Goal: Check status: Check status

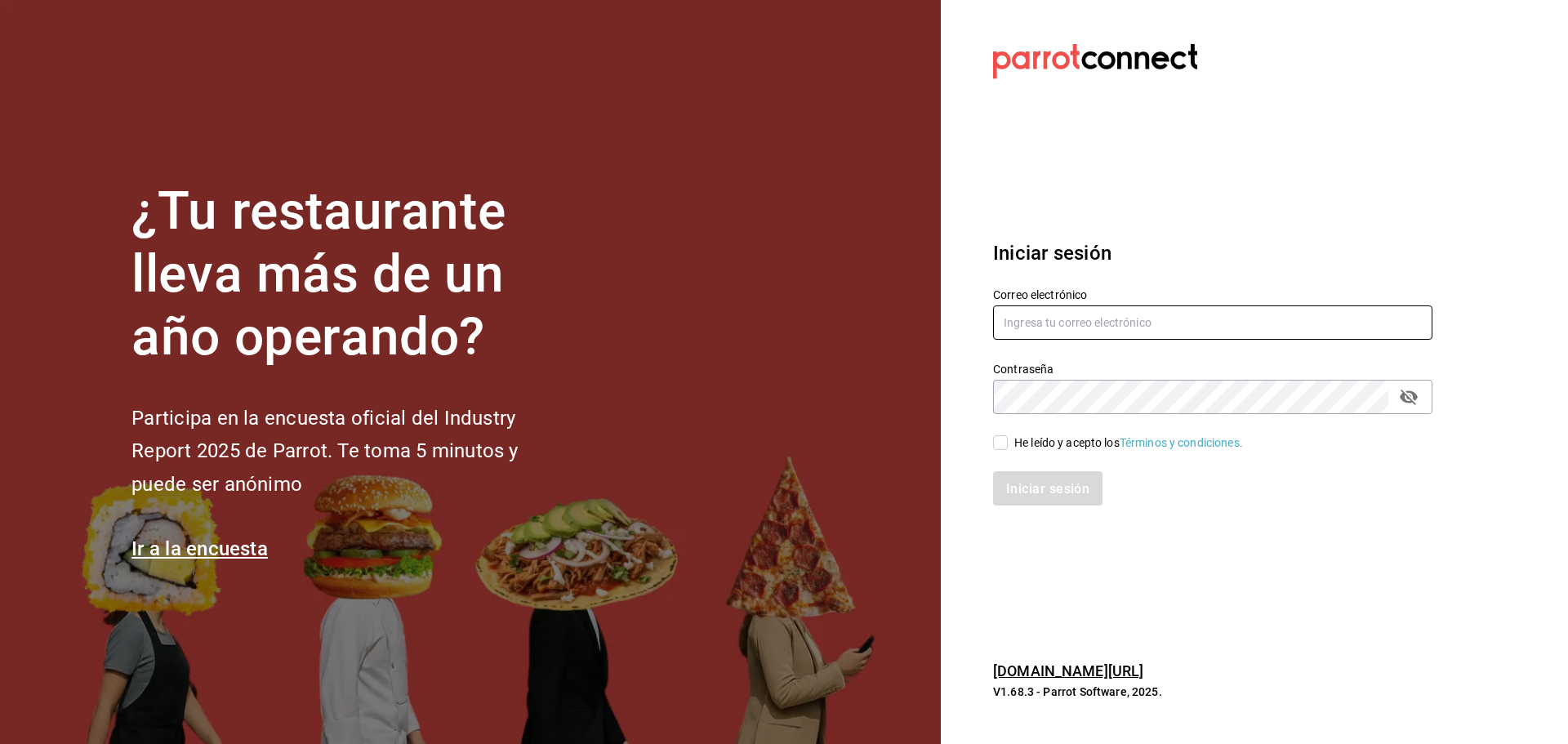
type input "[EMAIL_ADDRESS][PERSON_NAME][DOMAIN_NAME]"
click at [1005, 436] on input "He leído y acepto los Términos y condiciones." at bounding box center [999, 442] width 14 height 14
checkbox input "true"
click at [1012, 491] on font "Iniciar sesión" at bounding box center [1049, 488] width 83 height 15
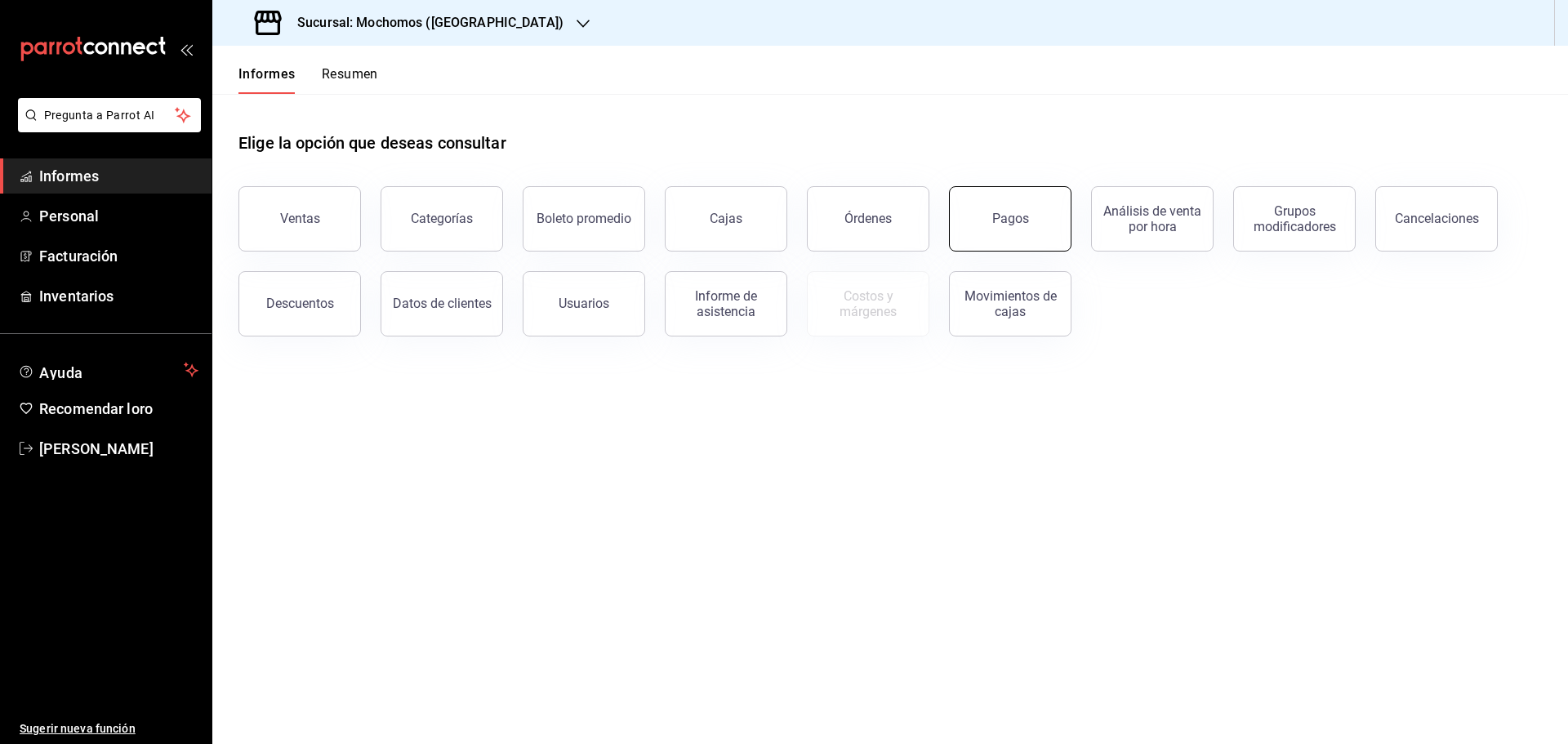
click at [1058, 217] on button "Pagos" at bounding box center [1009, 219] width 122 height 66
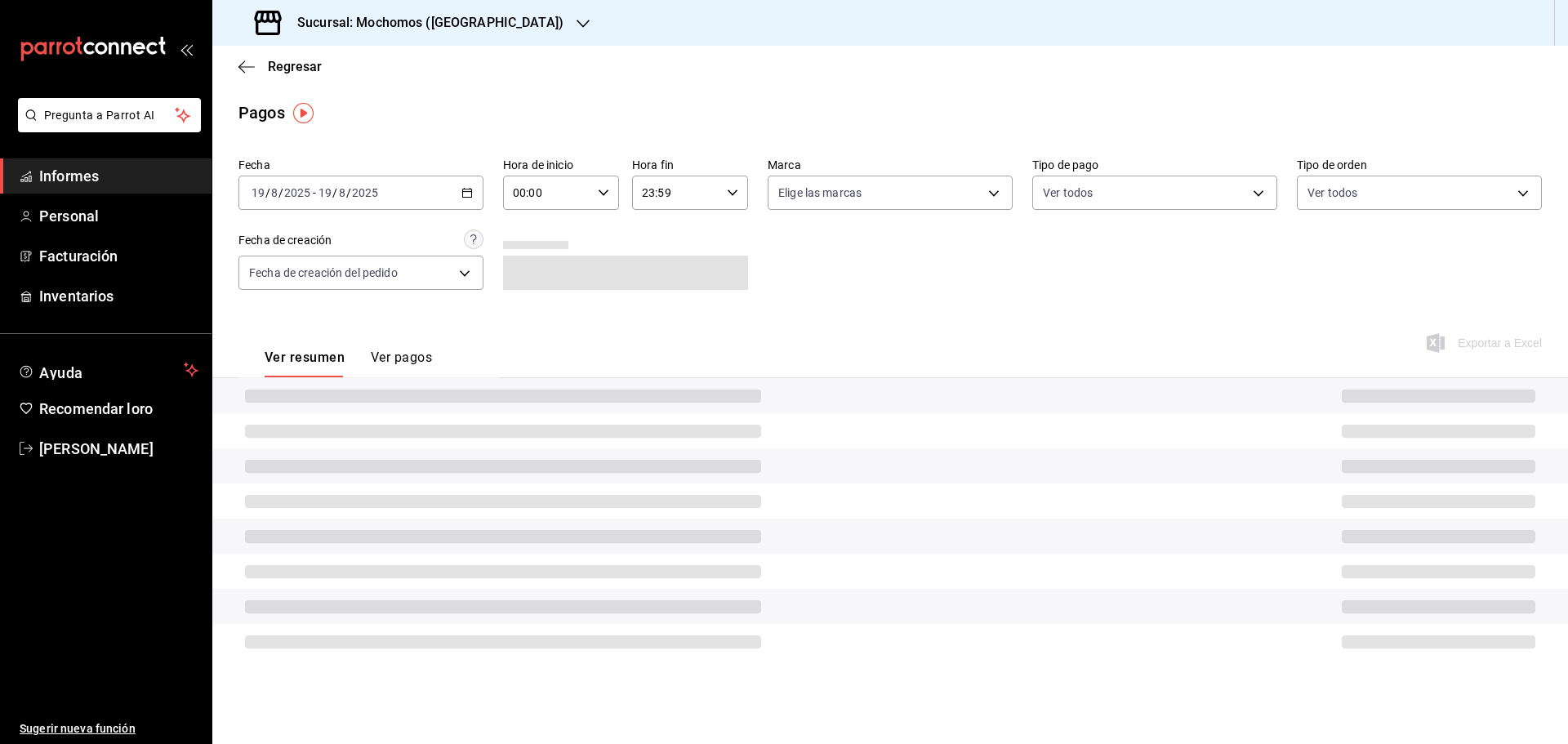
click at [530, 195] on input "00:00" at bounding box center [546, 193] width 88 height 33
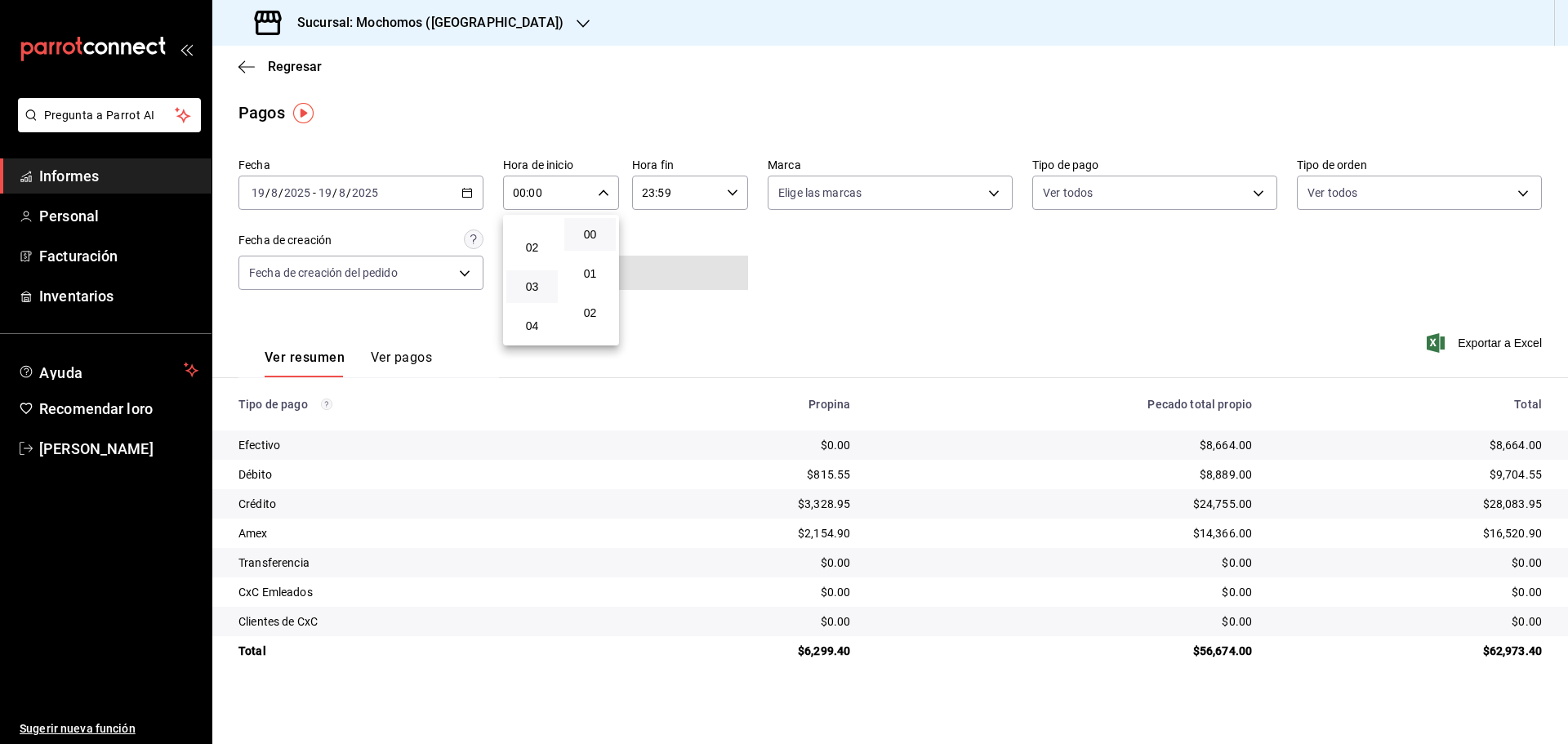
scroll to position [163, 0]
click at [529, 310] on font "06" at bounding box center [533, 306] width 13 height 13
type input "06:00"
click at [1070, 294] on div at bounding box center [784, 372] width 1568 height 744
